Goal: Information Seeking & Learning: Find specific fact

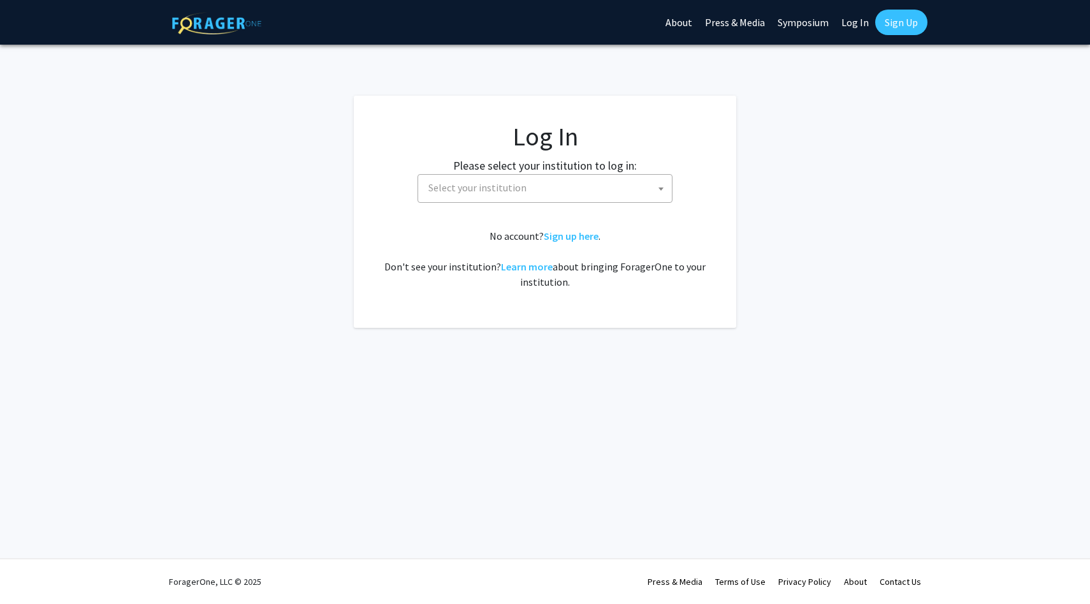
select select
click at [481, 187] on span "Select your institution" at bounding box center [478, 187] width 98 height 13
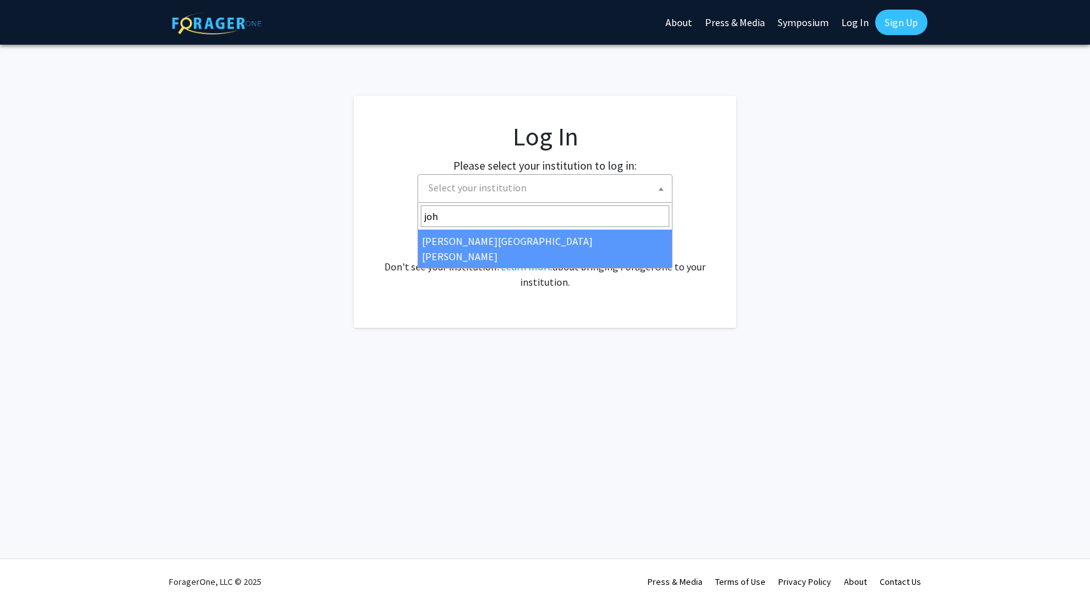
type input "[PERSON_NAME]"
select select "1"
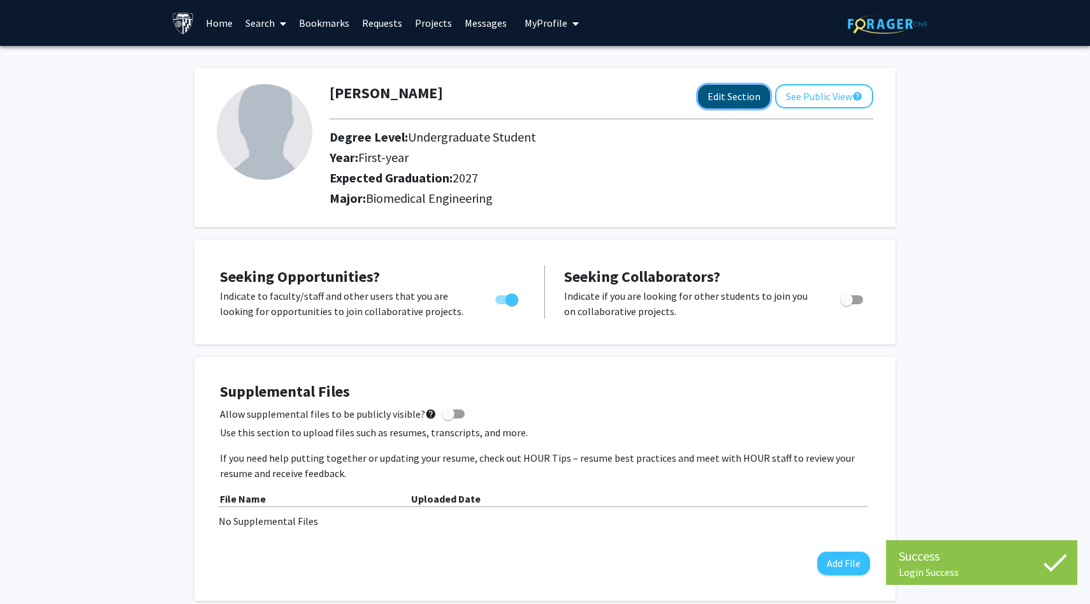
click at [753, 102] on button "Edit Section" at bounding box center [734, 97] width 72 height 24
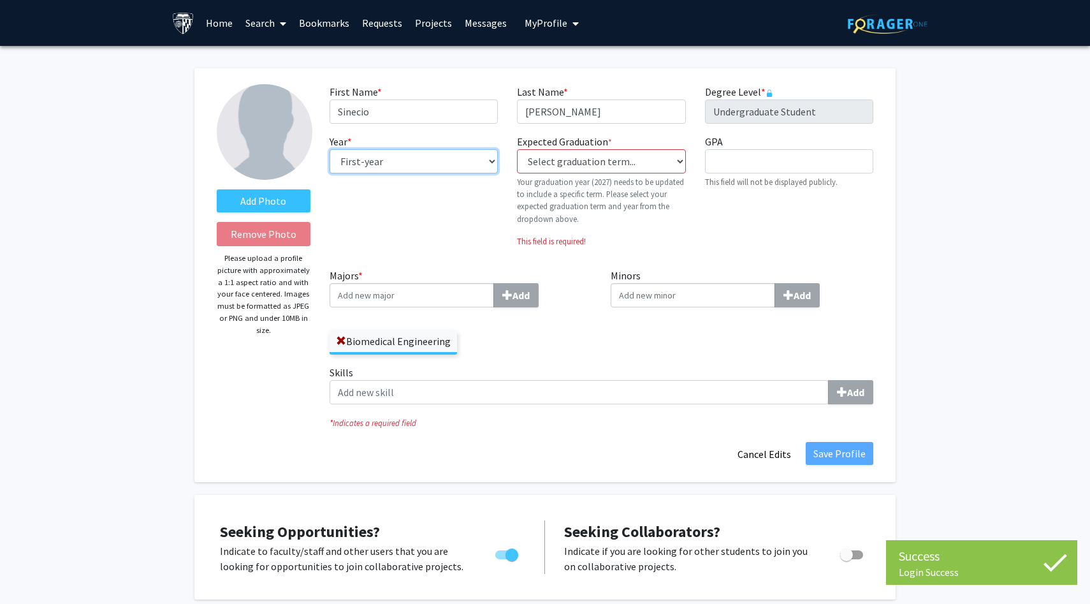
click at [465, 172] on select "--- First-year Sophomore Junior Senior Postbaccalaureate Certificate" at bounding box center [414, 161] width 168 height 24
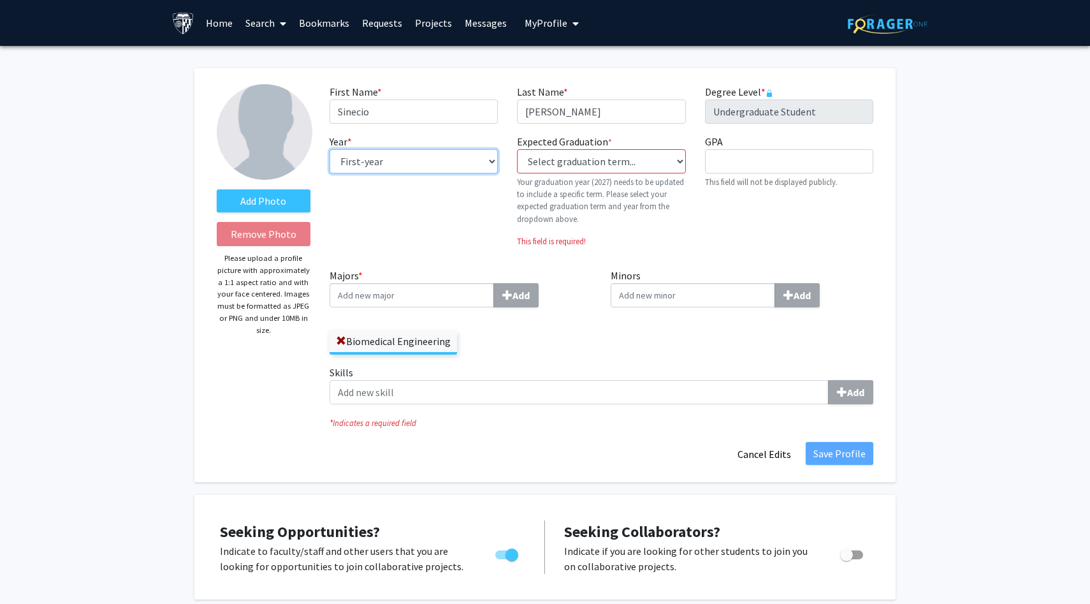
select select "junior"
click at [330, 149] on select "--- First-year Sophomore Junior Senior Postbaccalaureate Certificate" at bounding box center [414, 161] width 168 height 24
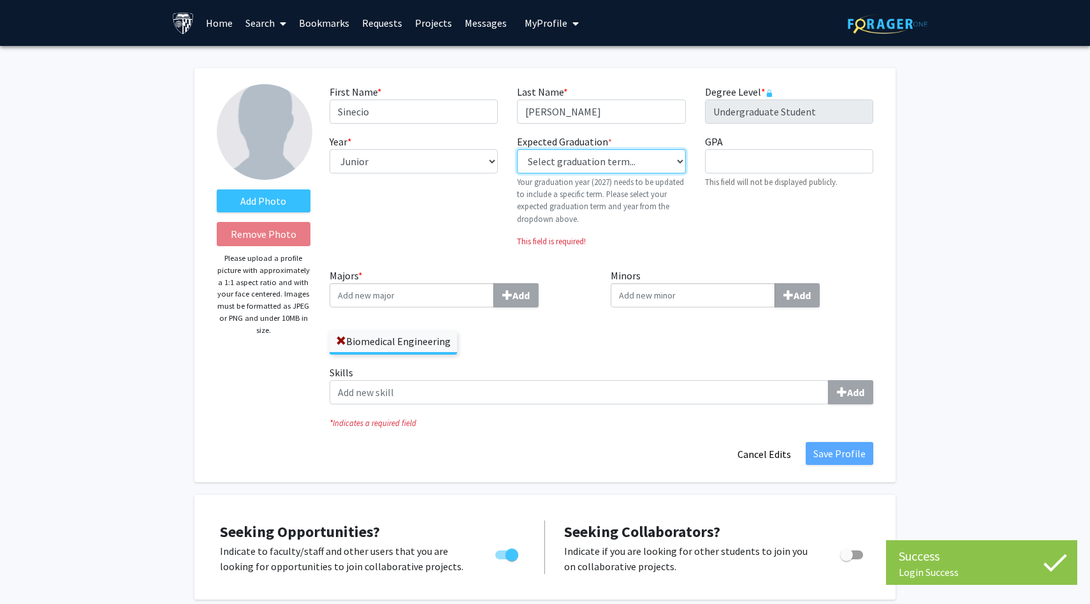
click at [568, 159] on select "Select graduation term... Previous: 2027 (Please select a specific term) Spring…" at bounding box center [601, 161] width 168 height 24
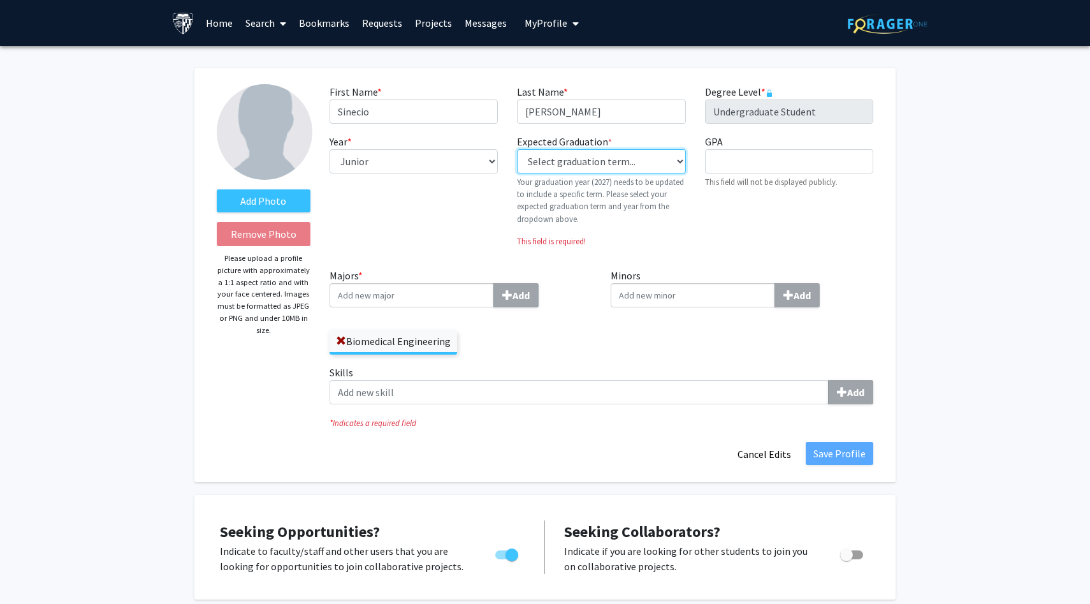
select select "38: spring_2027"
click at [517, 149] on select "Select graduation term... Previous: 2027 (Please select a specific term) Spring…" at bounding box center [601, 161] width 168 height 24
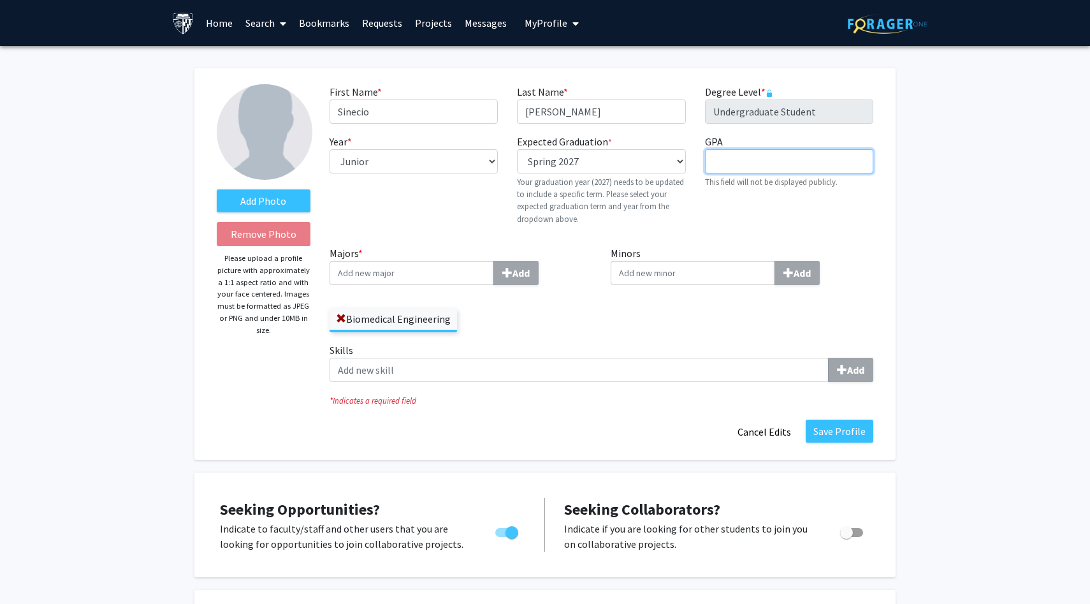
click at [731, 165] on input "GPA required" at bounding box center [789, 161] width 168 height 24
click at [455, 274] on input "Majors * Add" at bounding box center [412, 273] width 165 height 24
type input "materials"
click at [423, 297] on span "Science & Engineering" at bounding box center [427, 296] width 96 height 13
click at [423, 285] on input "materials" at bounding box center [412, 273] width 165 height 24
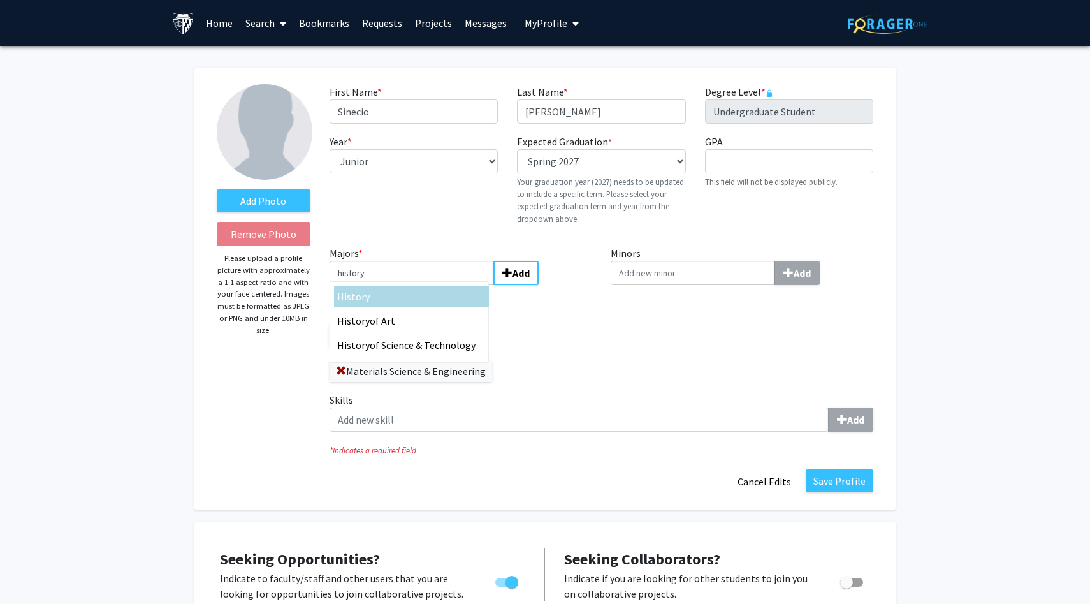
type input "history"
click at [406, 312] on div "History of Art" at bounding box center [411, 321] width 155 height 22
click at [406, 285] on input "history" at bounding box center [412, 273] width 165 height 24
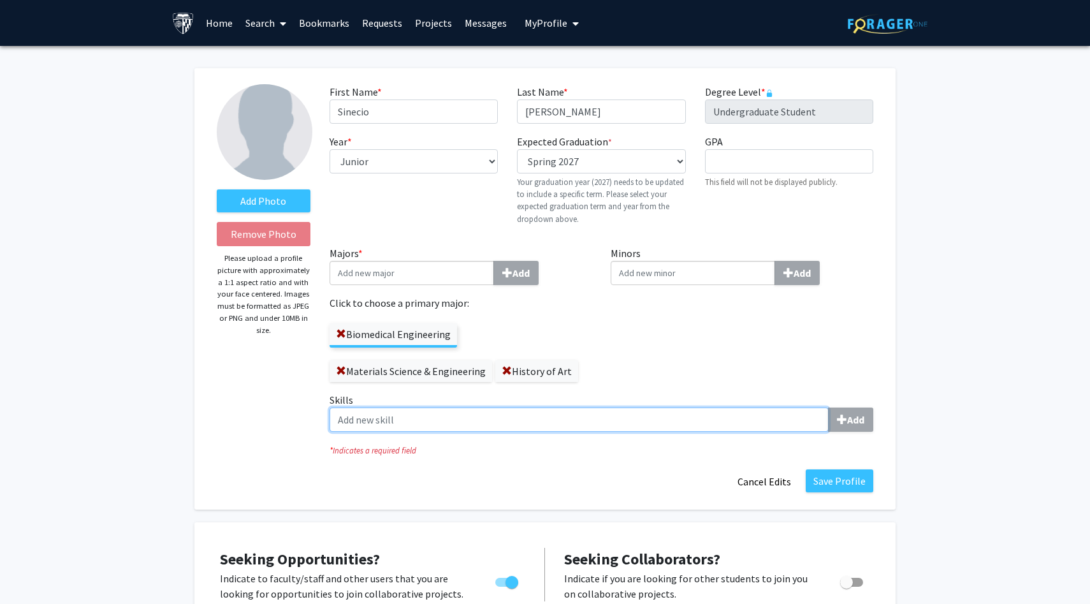
click at [411, 427] on input "Skills Add" at bounding box center [579, 419] width 499 height 24
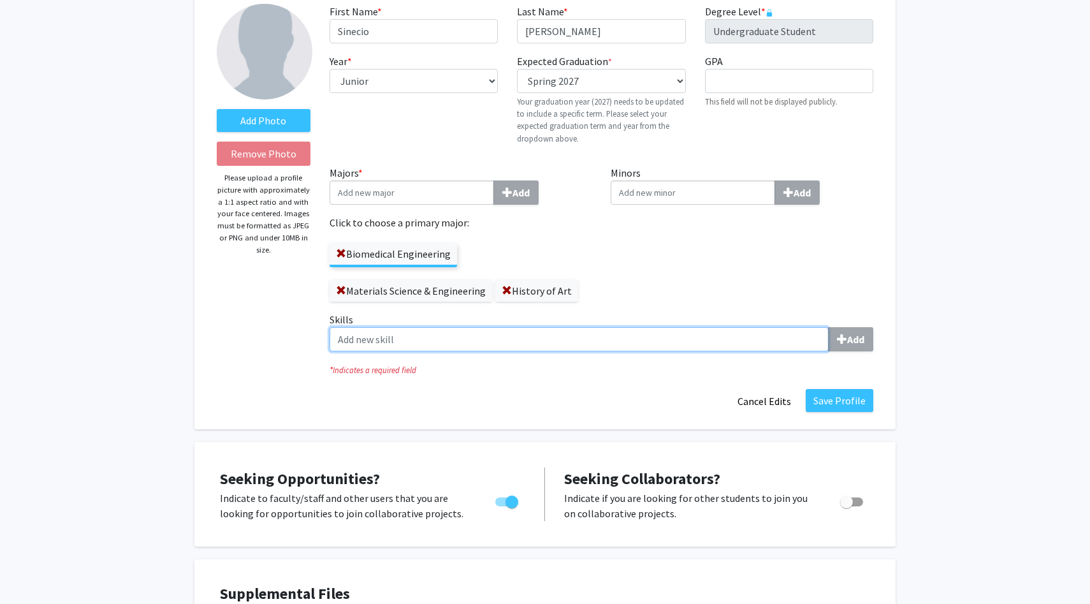
scroll to position [129, 0]
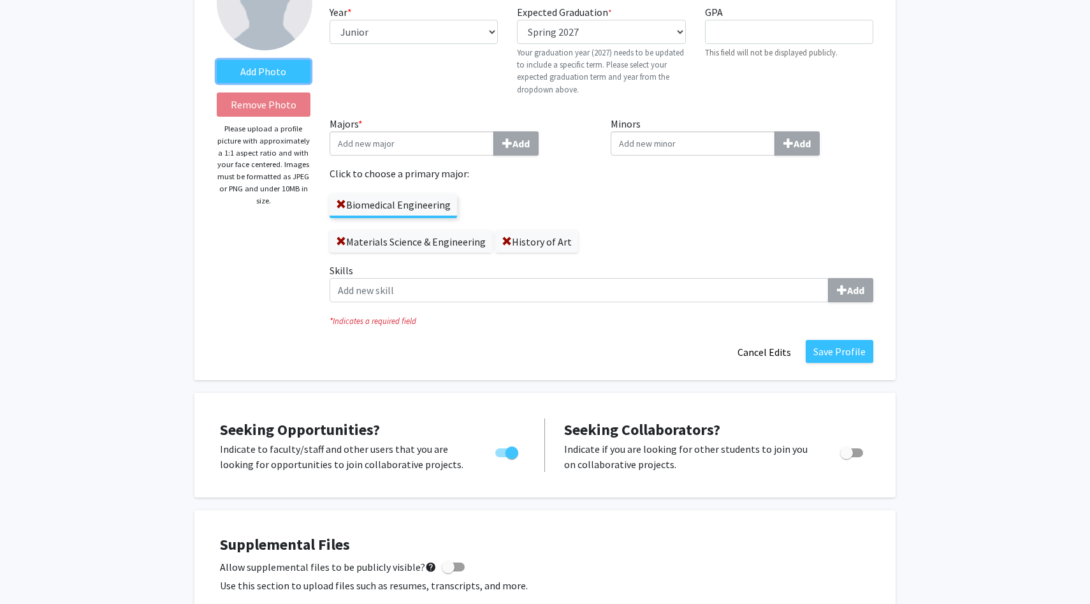
click at [245, 72] on label "Add Photo" at bounding box center [264, 71] width 94 height 23
click at [0, 0] on input "Add Photo" at bounding box center [0, 0] width 0 height 0
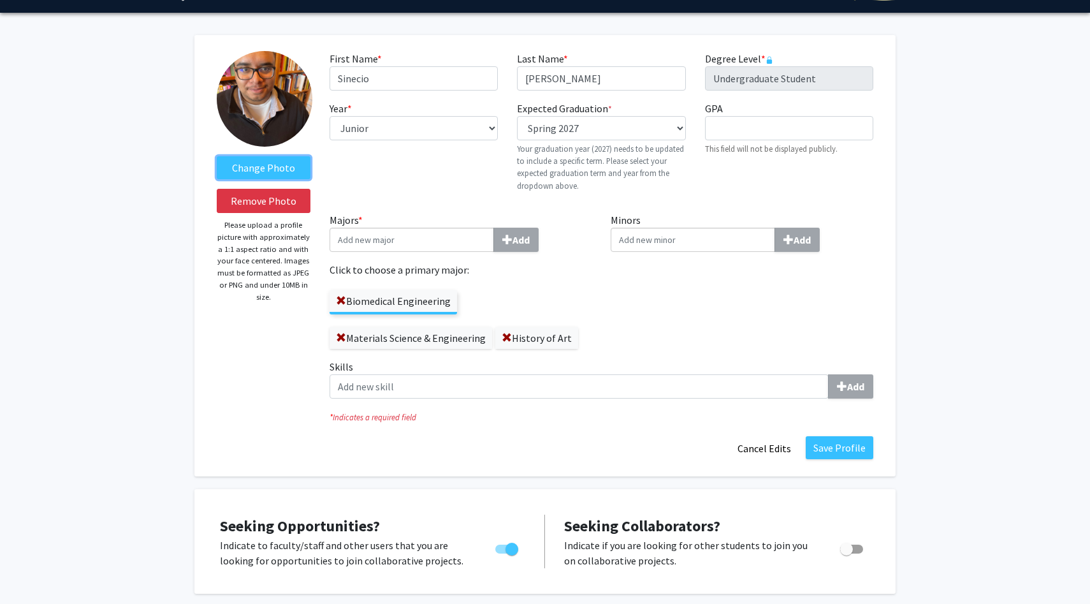
scroll to position [0, 0]
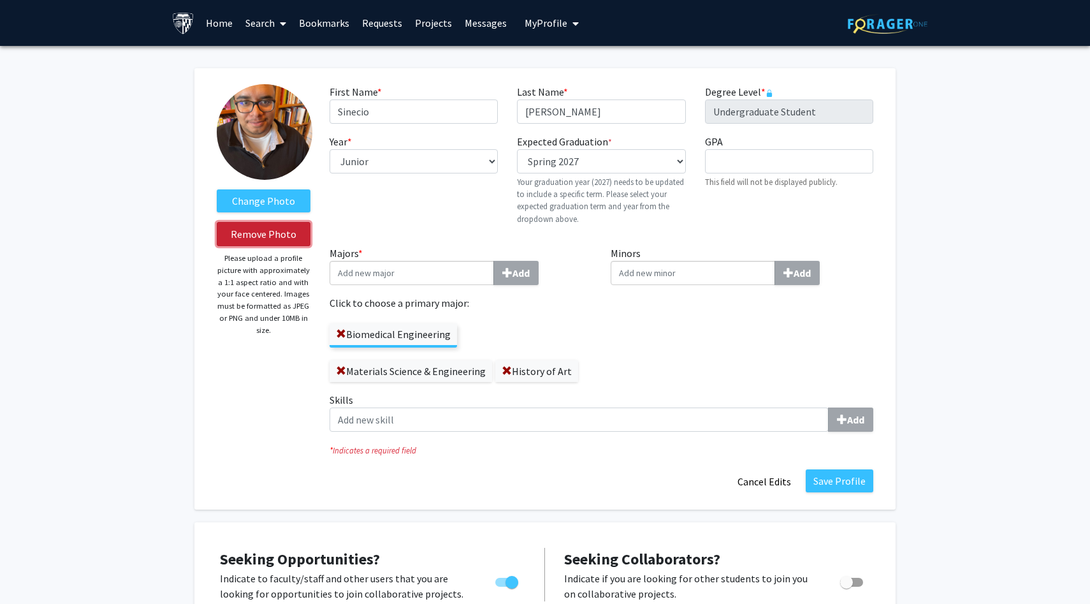
click at [297, 234] on button "Remove Photo" at bounding box center [264, 234] width 94 height 24
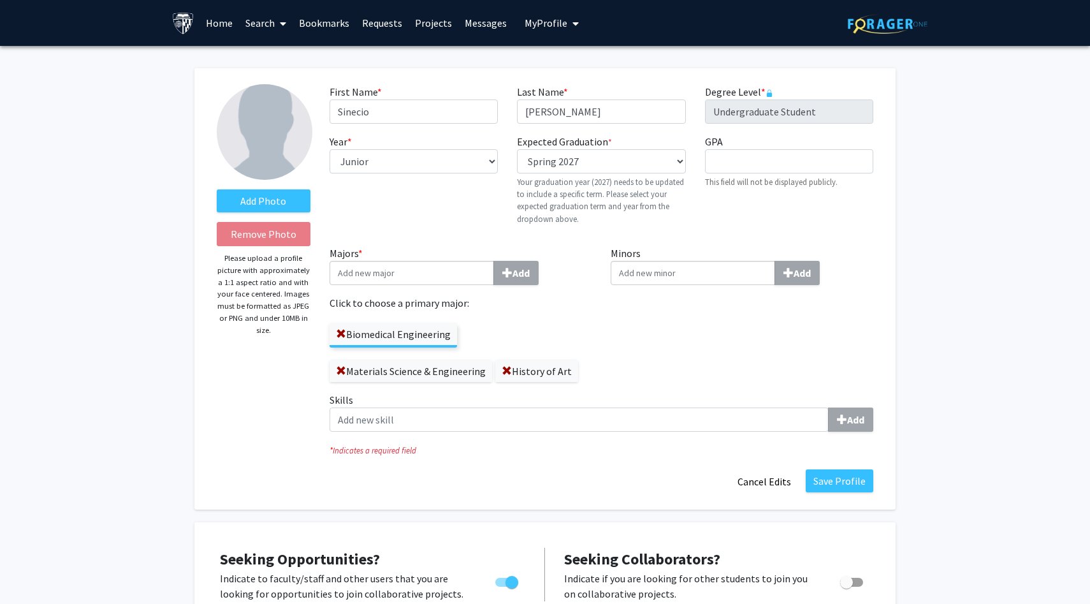
click at [256, 28] on link "Search" at bounding box center [266, 23] width 54 height 45
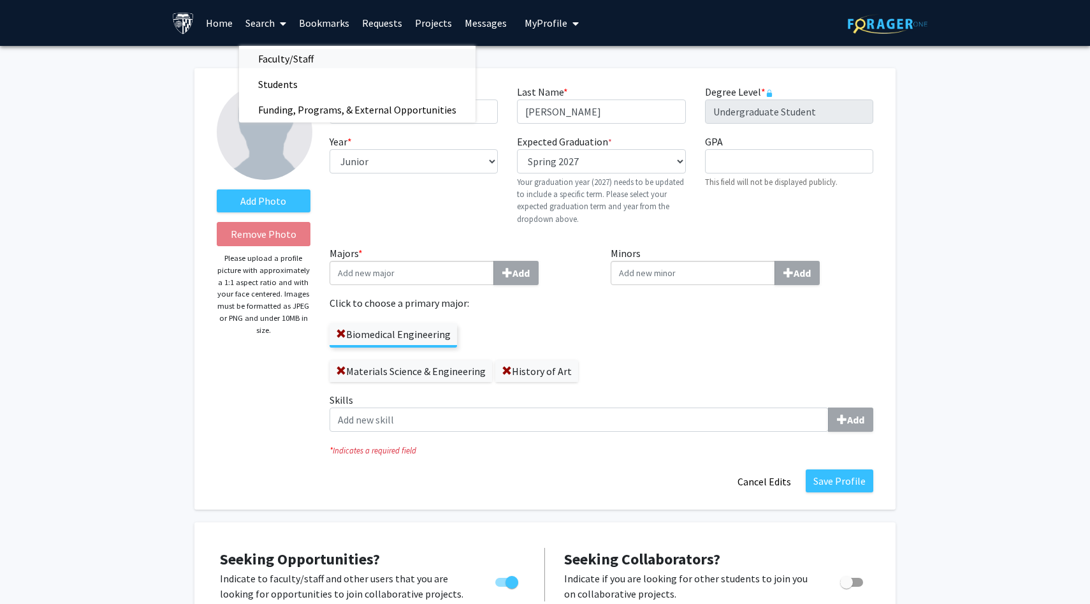
click at [270, 54] on span "Faculty/Staff" at bounding box center [286, 59] width 94 height 26
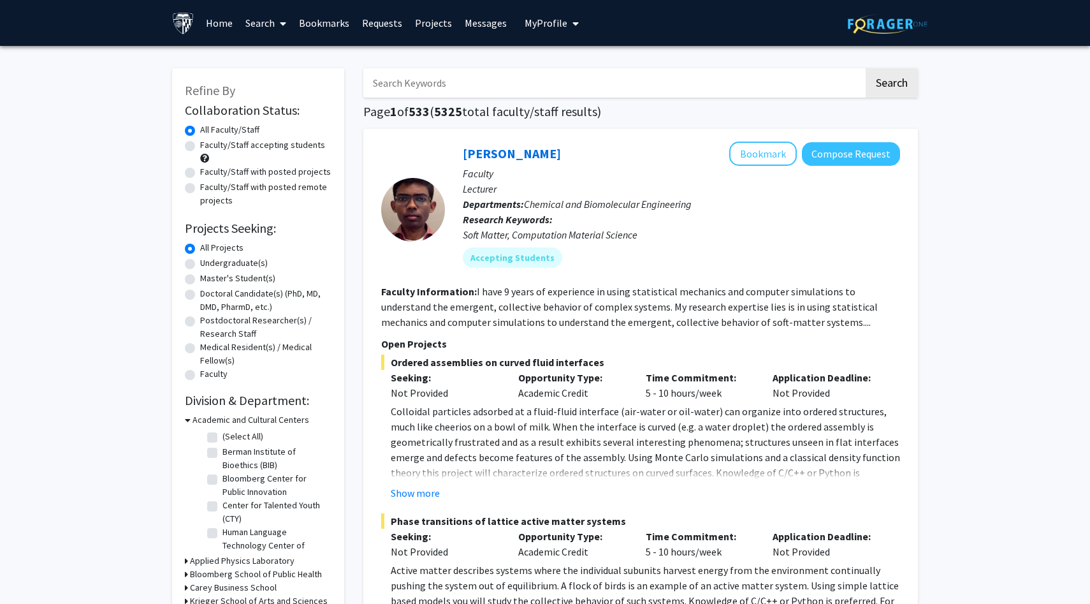
click at [539, 29] on button "My Profile" at bounding box center [552, 23] width 62 height 46
click at [546, 58] on img at bounding box center [547, 65] width 26 height 26
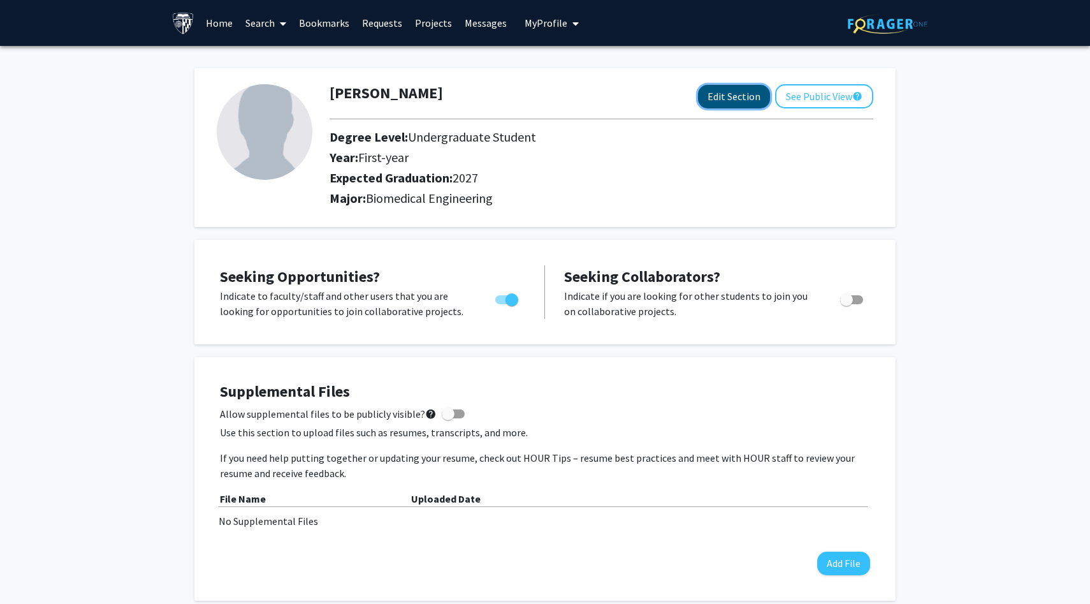
click at [717, 96] on button "Edit Section" at bounding box center [734, 97] width 72 height 24
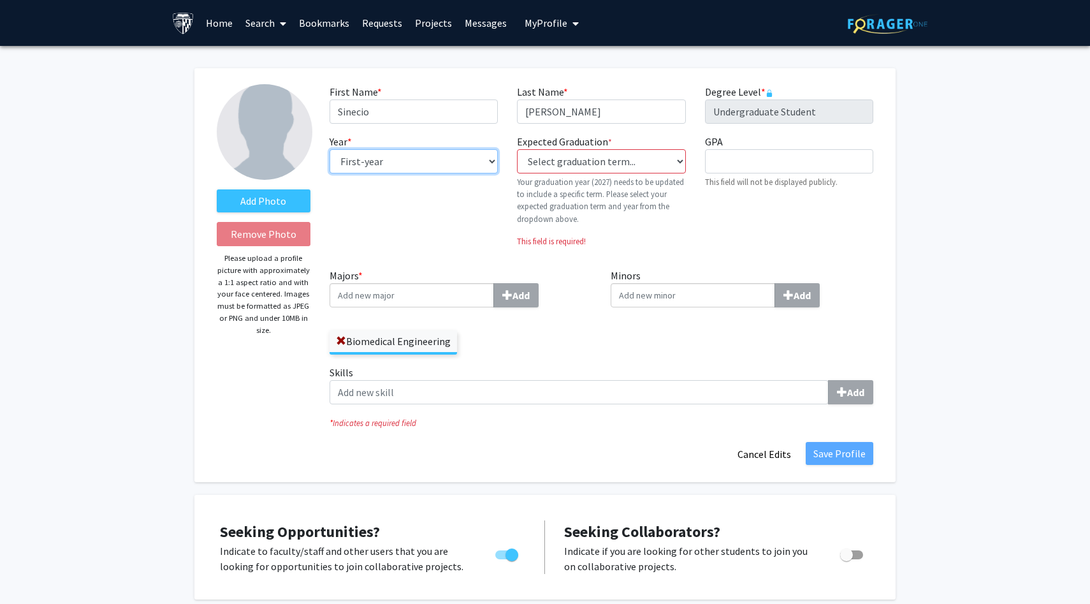
click at [451, 163] on select "--- First-year Sophomore Junior Senior Postbaccalaureate Certificate" at bounding box center [414, 161] width 168 height 24
select select "junior"
click at [330, 149] on select "--- First-year Sophomore Junior Senior Postbaccalaureate Certificate" at bounding box center [414, 161] width 168 height 24
click at [559, 170] on select "Select graduation term... Previous: 2027 (Please select a specific term) Spring…" at bounding box center [601, 161] width 168 height 24
select select "38: spring_2027"
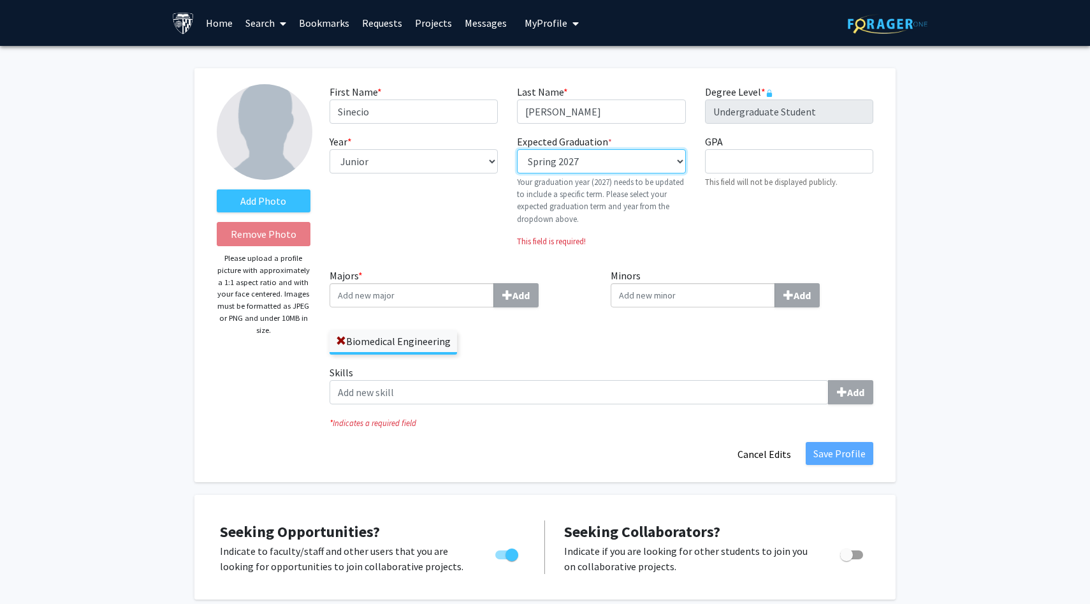
click at [517, 149] on select "Select graduation term... Previous: 2027 (Please select a specific term) Spring…" at bounding box center [601, 161] width 168 height 24
click at [459, 318] on div "Biomedical Engineering" at bounding box center [461, 336] width 263 height 37
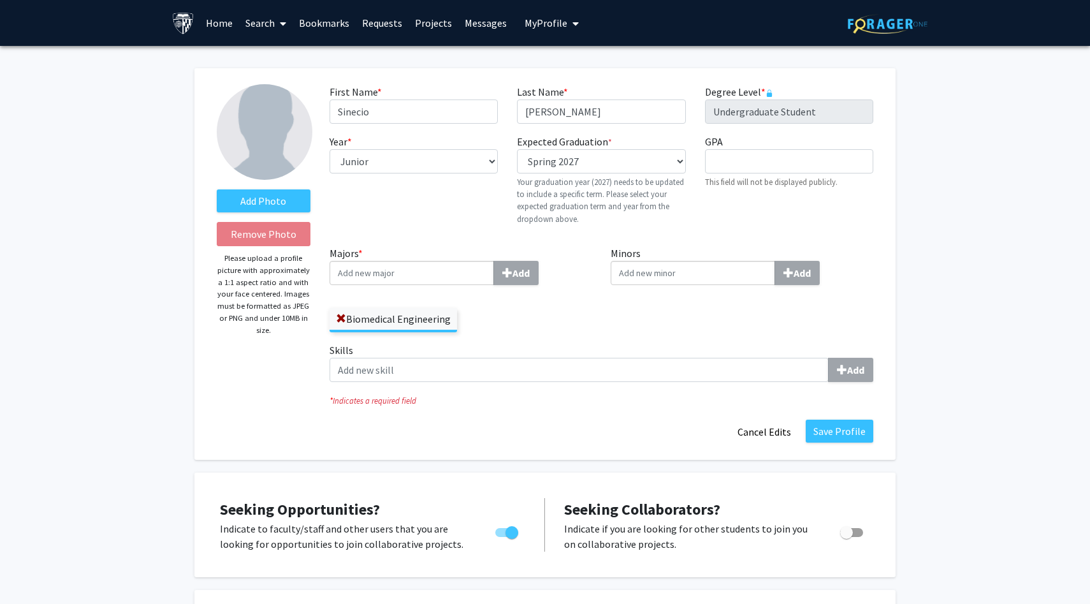
click at [450, 277] on input "Majors * Add" at bounding box center [412, 273] width 165 height 24
type input "material"
click at [437, 298] on span "s Science & Engineering" at bounding box center [425, 296] width 103 height 13
click at [437, 285] on input "material" at bounding box center [412, 273] width 165 height 24
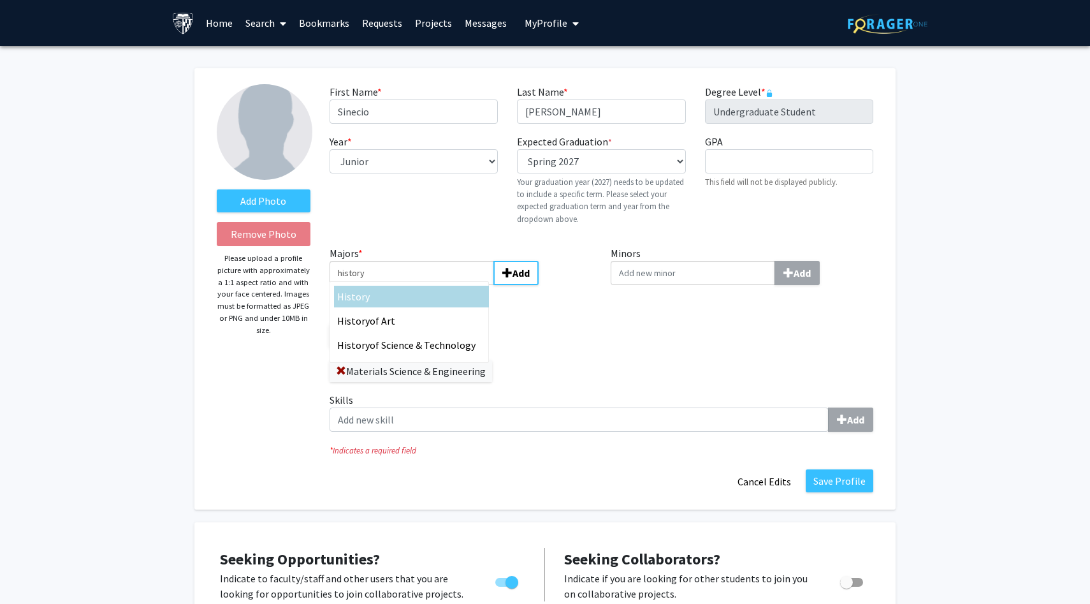
type input "history"
click at [382, 314] on span "of Art" at bounding box center [383, 320] width 26 height 13
click at [382, 285] on input "history" at bounding box center [412, 273] width 165 height 24
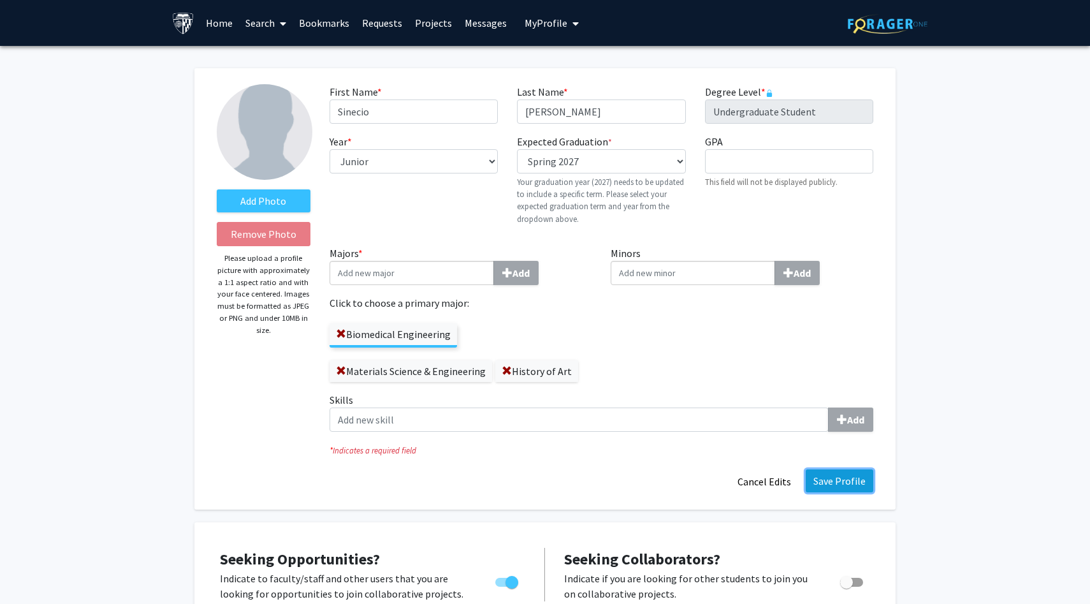
click at [852, 485] on button "Save Profile" at bounding box center [840, 480] width 68 height 23
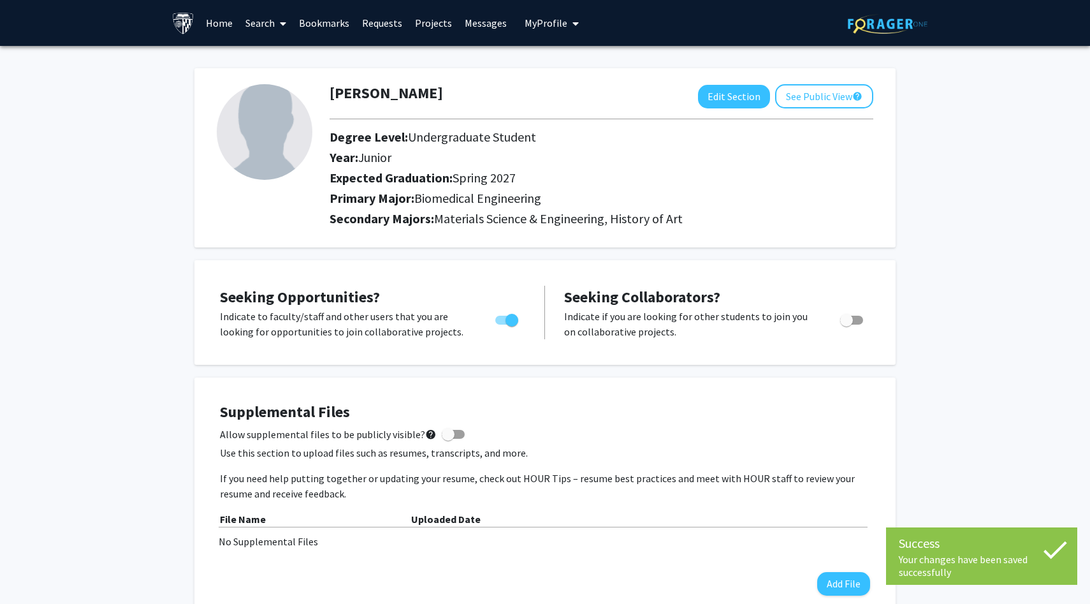
click at [270, 21] on link "Search" at bounding box center [266, 23] width 54 height 45
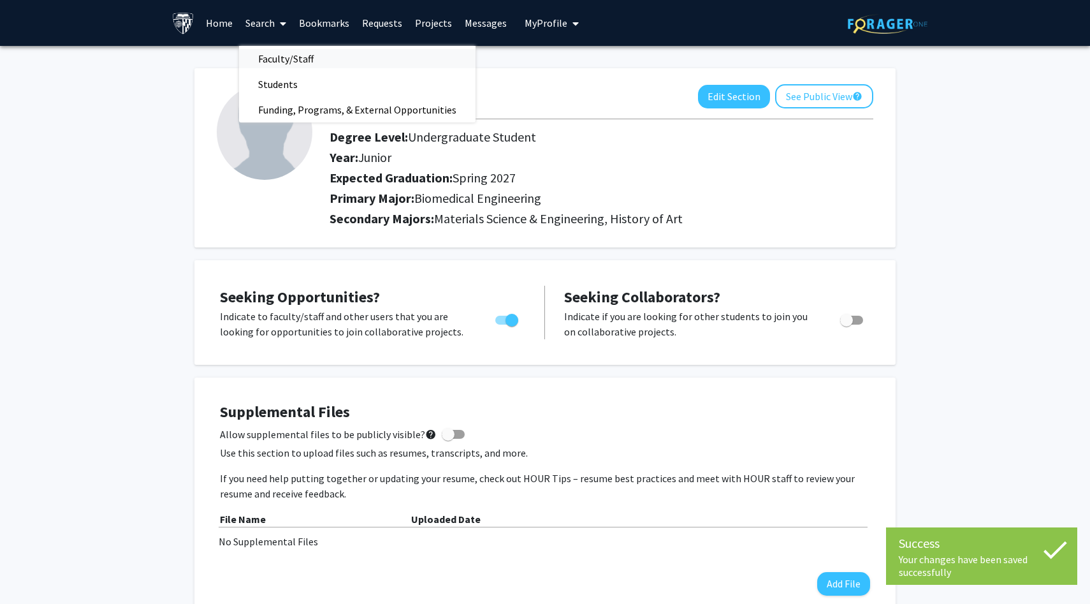
click at [308, 59] on span "Faculty/Staff" at bounding box center [286, 59] width 94 height 26
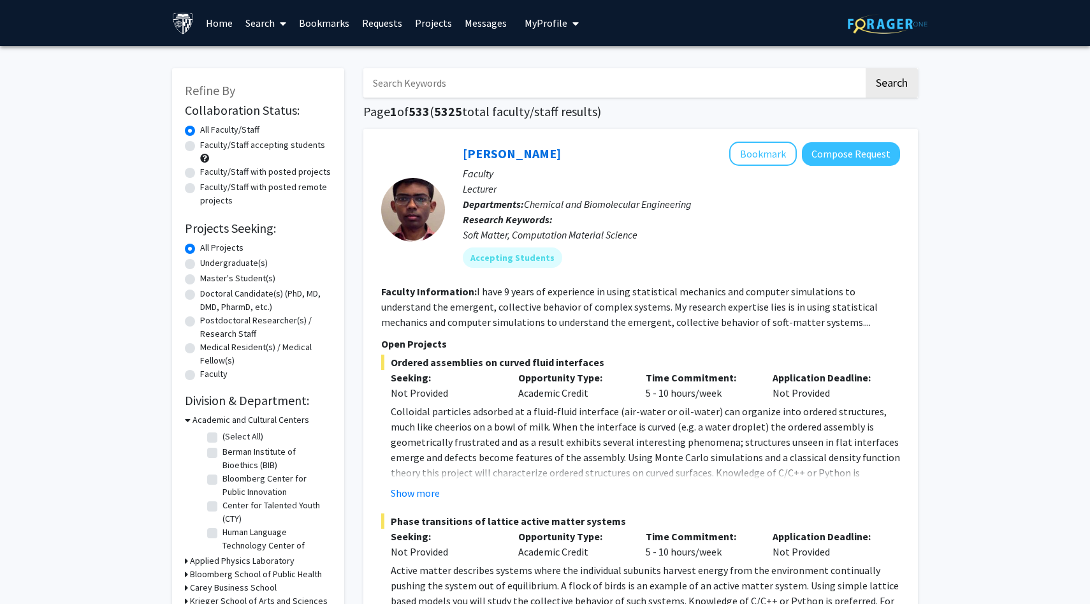
click at [427, 83] on input "Search Keywords" at bounding box center [613, 82] width 501 height 29
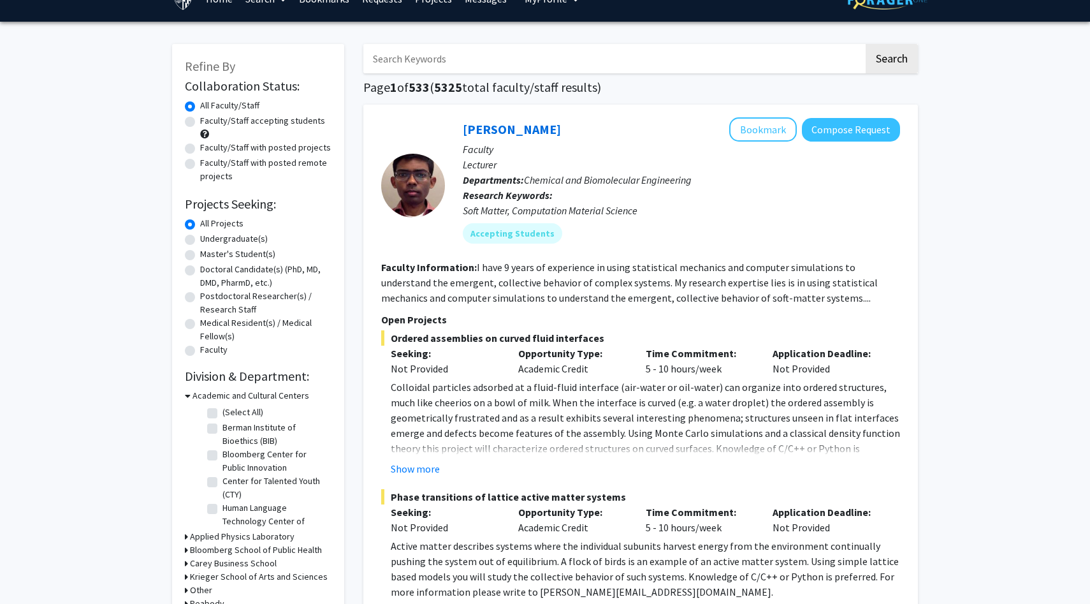
scroll to position [26, 0]
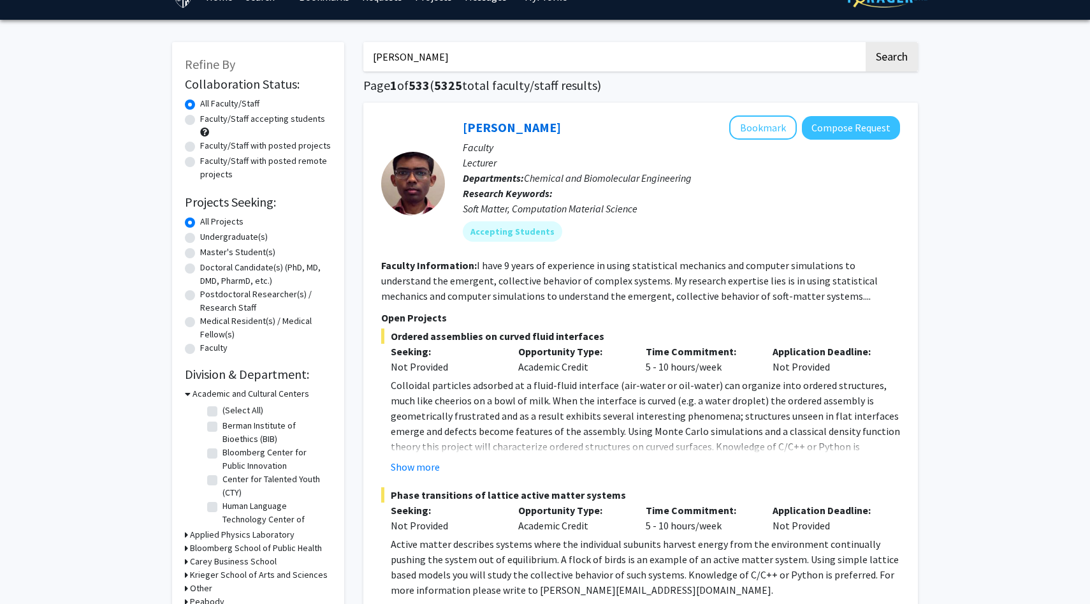
type input "[PERSON_NAME]"
click at [866, 42] on button "Search" at bounding box center [892, 56] width 52 height 29
